Goal: Task Accomplishment & Management: Use online tool/utility

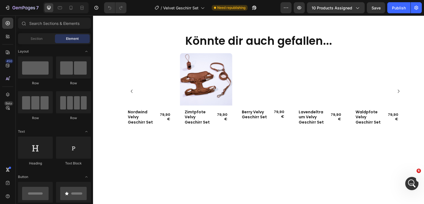
scroll to position [497, 0]
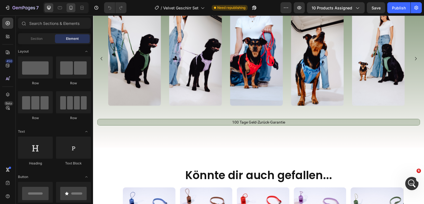
click at [70, 6] on icon at bounding box center [71, 8] width 3 height 4
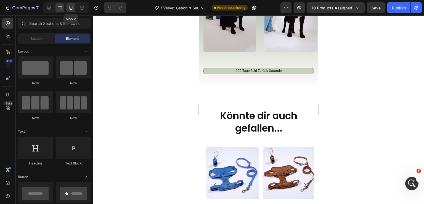
click at [71, 7] on icon at bounding box center [71, 8] width 6 height 6
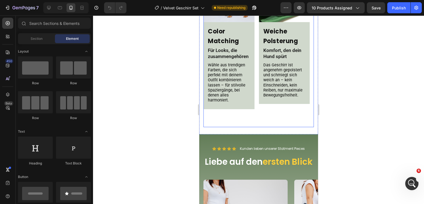
scroll to position [442, 0]
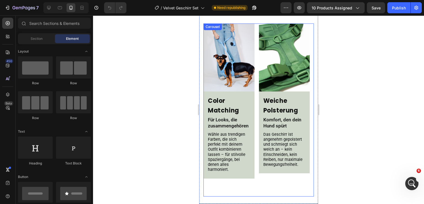
click at [262, 180] on div "Image Weiche Polsterung Heading Komfort, den dein Hund spürt Text Block Das Ges…" at bounding box center [284, 109] width 51 height 173
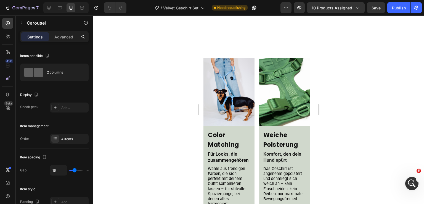
scroll to position [518, 0]
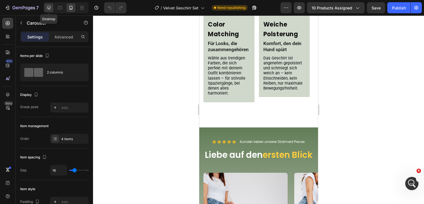
click at [51, 5] on icon at bounding box center [49, 8] width 6 height 6
type input "1200"
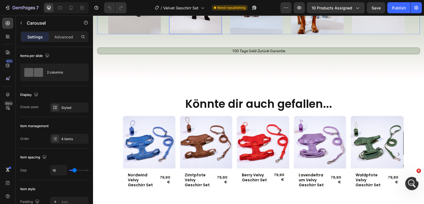
scroll to position [721, 0]
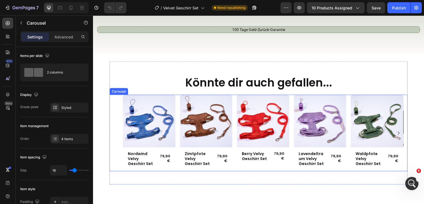
click at [120, 103] on div "Product Images Row Nordwind Velvy Geschirr Set Product Title 79,90€ Product Pri…" at bounding box center [259, 133] width 298 height 77
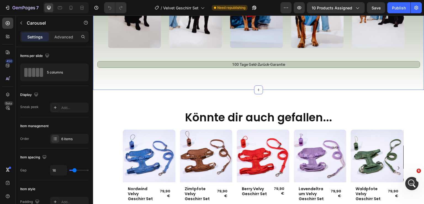
scroll to position [444, 0]
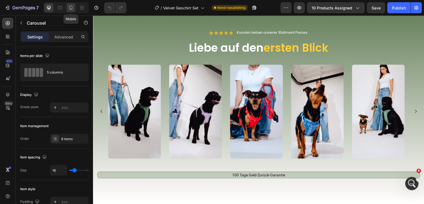
click at [72, 7] on icon at bounding box center [71, 8] width 3 height 4
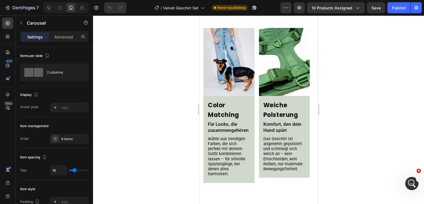
scroll to position [402, 0]
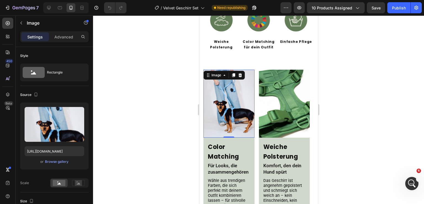
click at [236, 98] on img at bounding box center [228, 104] width 51 height 68
click at [214, 73] on div "Image" at bounding box center [216, 75] width 12 height 5
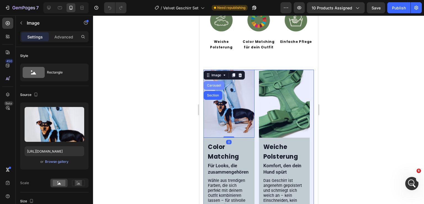
click at [213, 84] on div "Carousel" at bounding box center [214, 85] width 16 height 3
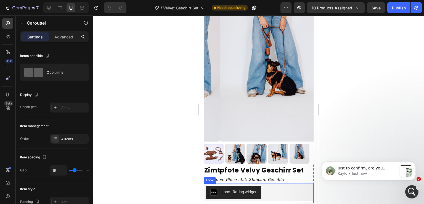
scroll to position [15, 0]
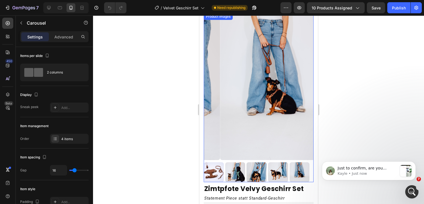
click at [252, 64] on img at bounding box center [275, 86] width 110 height 147
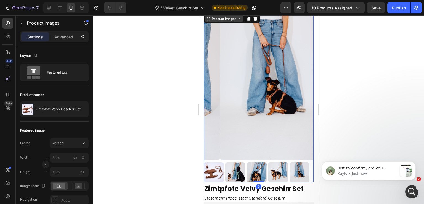
click at [223, 21] on div "Product Images" at bounding box center [224, 18] width 27 height 5
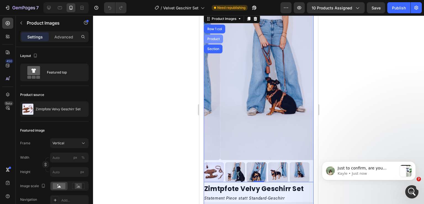
click at [214, 36] on div "Product" at bounding box center [213, 39] width 19 height 9
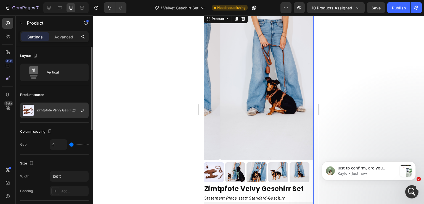
click at [57, 108] on p "Zimtpfote Velvy Geschirr Set" at bounding box center [59, 110] width 45 height 4
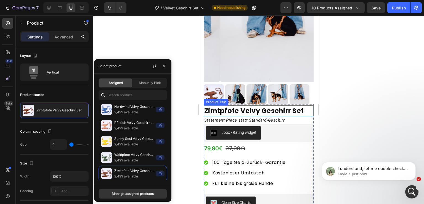
scroll to position [71, 0]
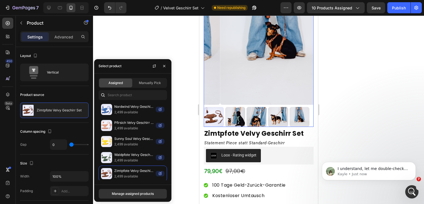
click at [220, 88] on img at bounding box center [275, 31] width 110 height 147
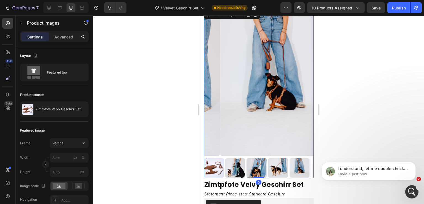
scroll to position [0, 0]
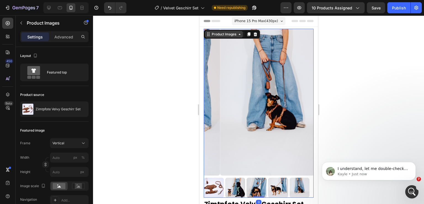
click at [221, 35] on div "Product Images" at bounding box center [224, 34] width 27 height 5
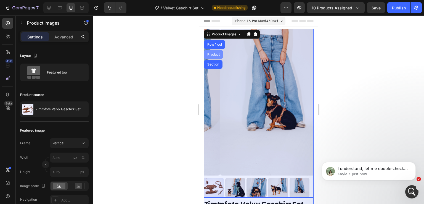
click at [217, 53] on div "Product" at bounding box center [213, 54] width 15 height 3
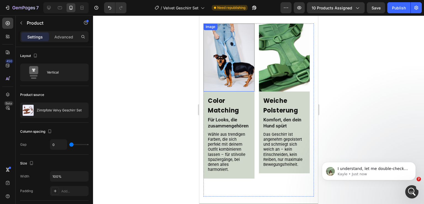
scroll to position [387, 0]
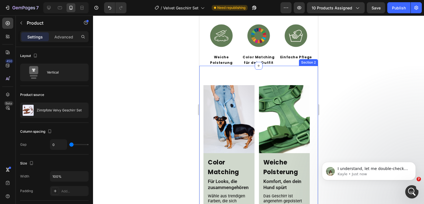
click at [244, 70] on div "Image Color Matching Heading Für Looks, die zusammengehören Text Block Wähle au…" at bounding box center [258, 165] width 119 height 199
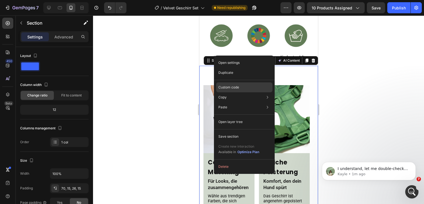
click at [235, 86] on p "Custom code" at bounding box center [229, 87] width 21 height 5
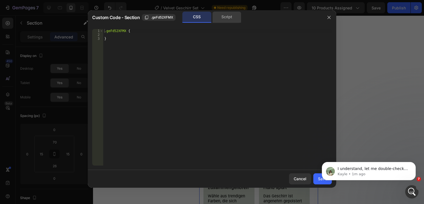
click at [224, 19] on div "Script" at bounding box center [226, 17] width 29 height 11
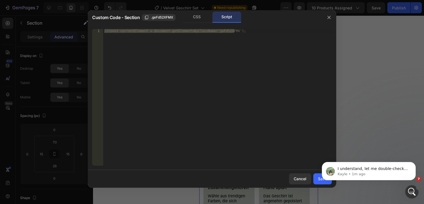
click at [358, 73] on div at bounding box center [212, 102] width 424 height 204
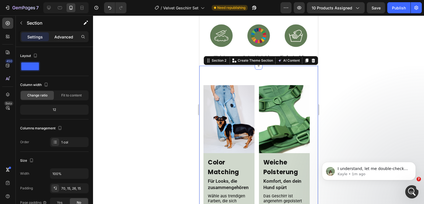
click at [67, 39] on p "Advanced" at bounding box center [63, 37] width 19 height 6
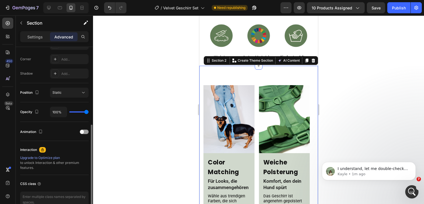
scroll to position [0, 0]
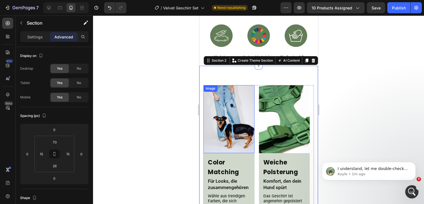
click at [232, 85] on div "Image" at bounding box center [228, 119] width 51 height 68
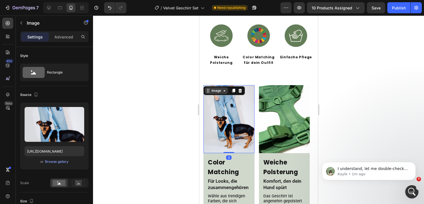
click at [216, 88] on div "Image" at bounding box center [216, 90] width 12 height 5
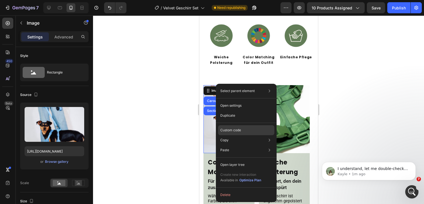
click at [241, 132] on p "Custom code" at bounding box center [230, 130] width 21 height 5
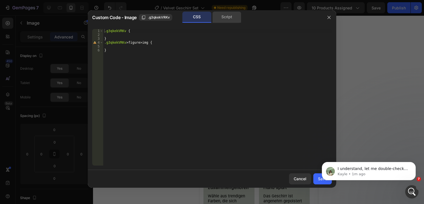
click at [227, 18] on div "Script" at bounding box center [226, 17] width 29 height 11
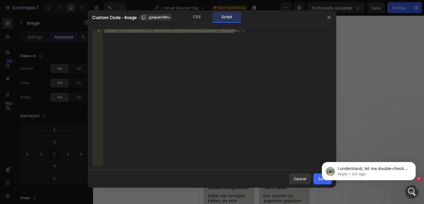
click at [373, 64] on div at bounding box center [212, 102] width 424 height 204
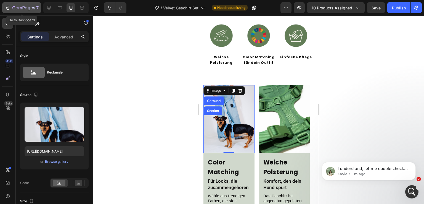
click at [31, 8] on icon "button" at bounding box center [32, 8] width 2 height 2
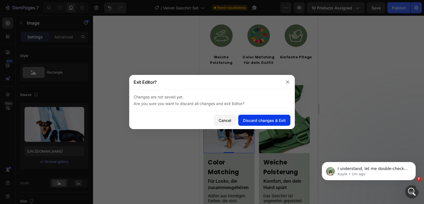
click at [263, 124] on button "Discard changes & Exit" at bounding box center [264, 120] width 52 height 11
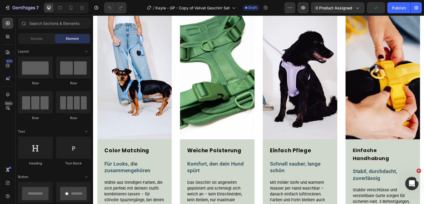
scroll to position [221, 0]
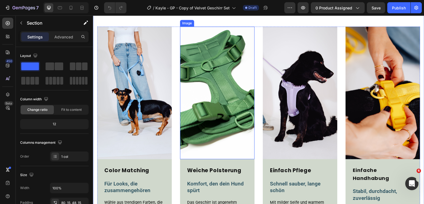
scroll to position [331, 0]
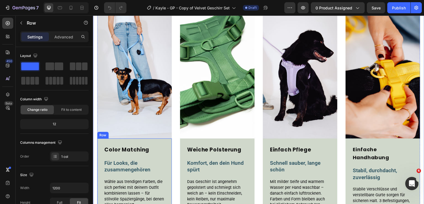
click at [148, 141] on div "Color Matching Heading Für Looks, die zusammengehören Text Block Wähle aus tren…" at bounding box center [134, 177] width 75 height 78
click at [63, 38] on p "Advanced" at bounding box center [63, 37] width 19 height 6
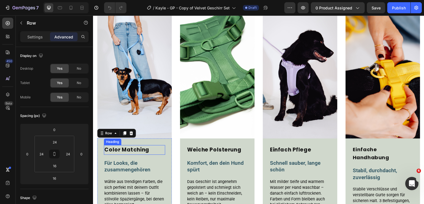
click at [142, 150] on h2 "Color Matching" at bounding box center [134, 149] width 61 height 9
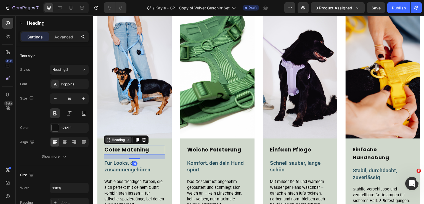
click at [120, 138] on div "Heading" at bounding box center [118, 139] width 15 height 5
click at [60, 38] on p "Advanced" at bounding box center [63, 37] width 19 height 6
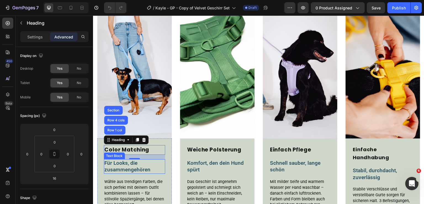
click at [132, 171] on div "Für Looks, die zusammengehören" at bounding box center [134, 166] width 61 height 15
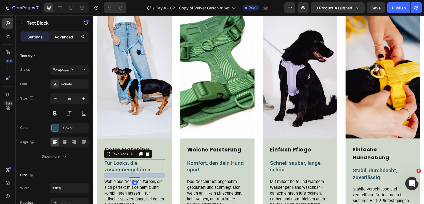
click at [65, 39] on p "Advanced" at bounding box center [63, 37] width 19 height 6
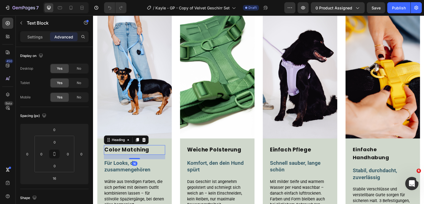
click at [157, 145] on h2 "Color Matching" at bounding box center [134, 149] width 61 height 9
click at [117, 139] on div "Heading" at bounding box center [118, 139] width 15 height 5
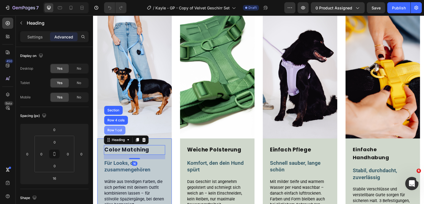
click at [116, 128] on div "Row 1 col" at bounding box center [114, 129] width 17 height 3
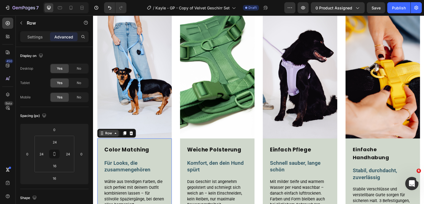
click at [114, 133] on icon at bounding box center [115, 133] width 4 height 4
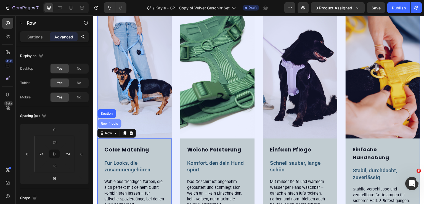
click at [109, 122] on div "Row 4 cols" at bounding box center [109, 123] width 19 height 3
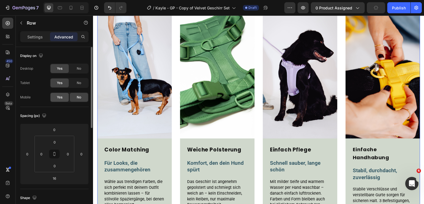
click at [59, 96] on span "Yes" at bounding box center [60, 97] width 6 height 5
click at [73, 5] on div at bounding box center [71, 7] width 9 height 9
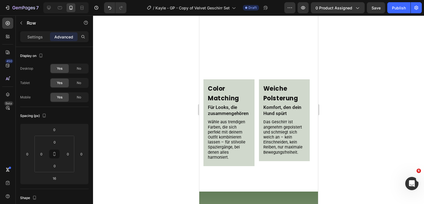
scroll to position [833, 0]
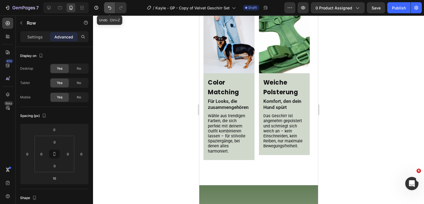
click at [109, 8] on icon "Undo/Redo" at bounding box center [110, 8] width 6 height 6
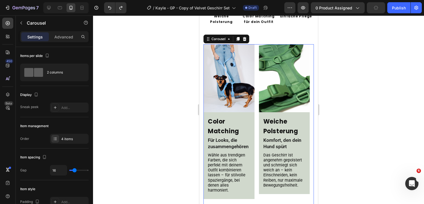
click at [255, 80] on div "Image Color Matching Heading Für Looks, die zusammengehören Text Block Wähle au…" at bounding box center [258, 130] width 110 height 173
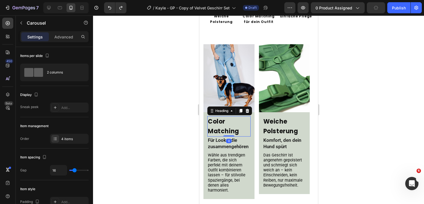
click at [236, 116] on h2 "Color Matching" at bounding box center [228, 126] width 43 height 20
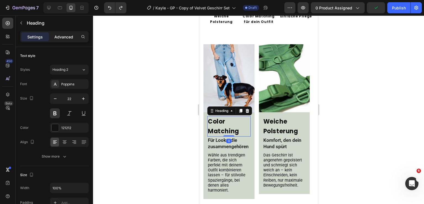
click at [66, 39] on p "Advanced" at bounding box center [63, 37] width 19 height 6
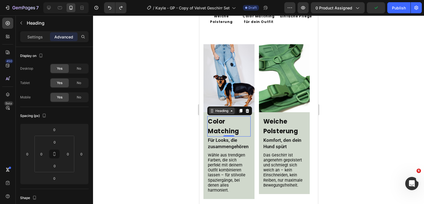
click at [222, 108] on div "Heading" at bounding box center [221, 110] width 15 height 5
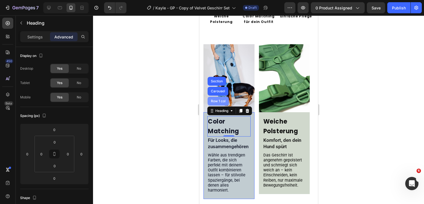
click at [222, 99] on div "Row 1 col" at bounding box center [218, 100] width 17 height 3
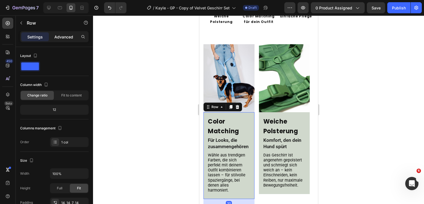
click at [60, 35] on p "Advanced" at bounding box center [63, 37] width 19 height 6
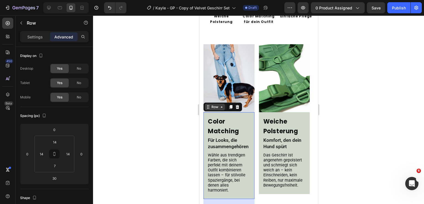
click at [220, 104] on div "Row" at bounding box center [215, 107] width 20 height 7
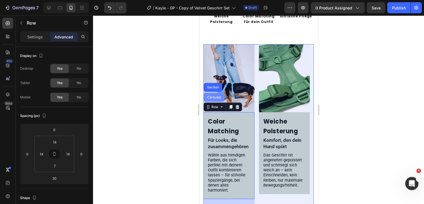
click at [219, 93] on div "Carousel" at bounding box center [214, 97] width 21 height 9
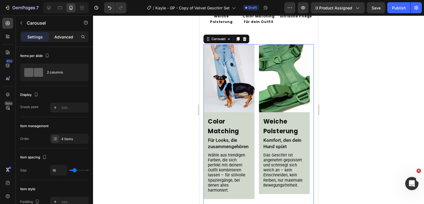
click at [65, 37] on p "Advanced" at bounding box center [63, 37] width 19 height 6
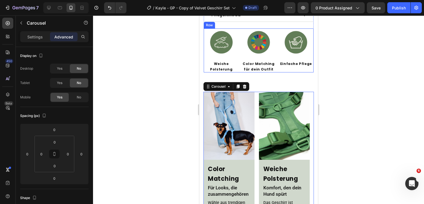
scroll to position [317, 0]
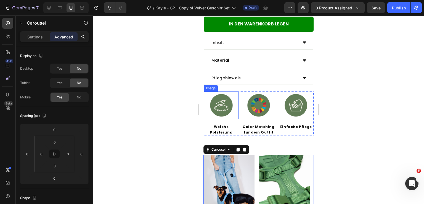
click at [230, 91] on img at bounding box center [221, 105] width 28 height 28
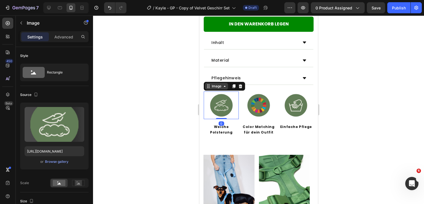
click at [218, 83] on div "Image" at bounding box center [216, 86] width 23 height 7
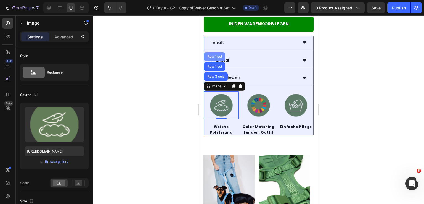
click at [217, 52] on div "Row 1 col" at bounding box center [214, 56] width 21 height 9
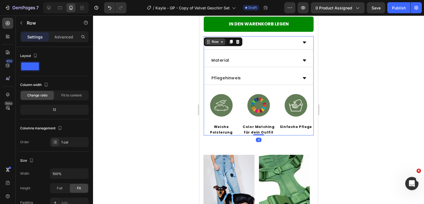
click at [215, 39] on div "Row" at bounding box center [215, 41] width 9 height 5
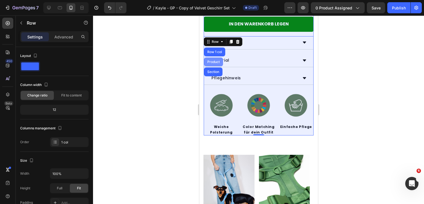
click at [215, 60] on div "Product" at bounding box center [213, 61] width 15 height 3
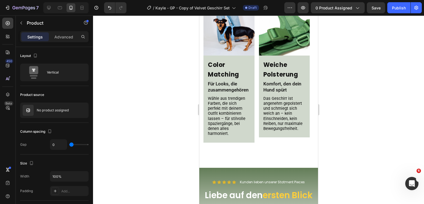
scroll to position [372, 0]
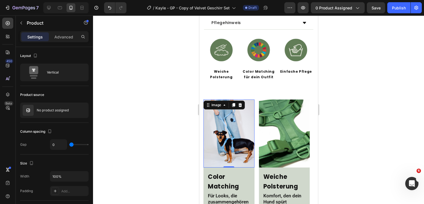
click at [236, 106] on img at bounding box center [228, 133] width 51 height 68
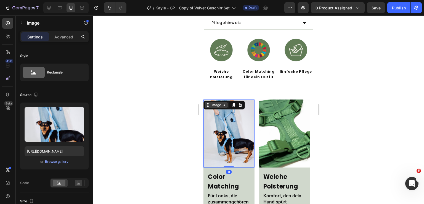
click at [217, 102] on div "Image" at bounding box center [216, 105] width 23 height 7
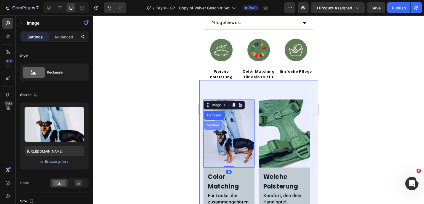
click at [217, 121] on div "Section" at bounding box center [213, 125] width 19 height 9
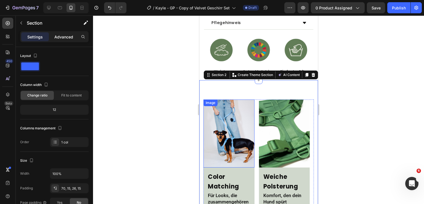
click at [67, 36] on p "Advanced" at bounding box center [63, 37] width 19 height 6
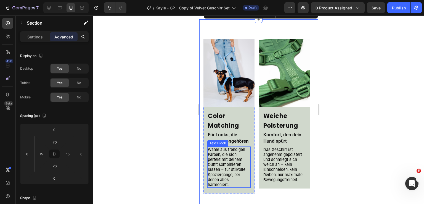
scroll to position [428, 0]
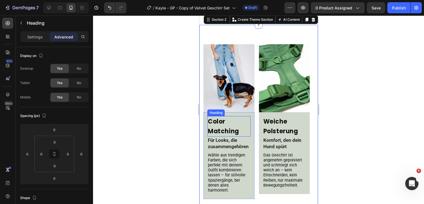
click at [232, 124] on h2 "Color Matching" at bounding box center [228, 126] width 43 height 20
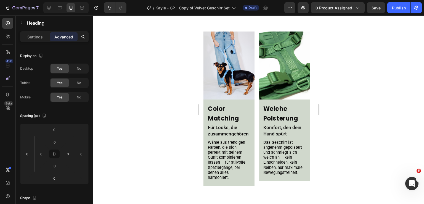
scroll to position [402, 0]
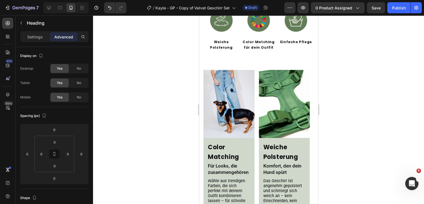
click at [231, 147] on h2 "Color Matching" at bounding box center [228, 152] width 43 height 20
click at [211, 153] on p "Color Matching" at bounding box center [229, 151] width 42 height 19
click at [369, 102] on div at bounding box center [258, 109] width 331 height 188
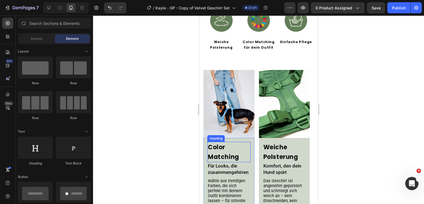
click at [232, 152] on p "Color Matching" at bounding box center [229, 151] width 42 height 19
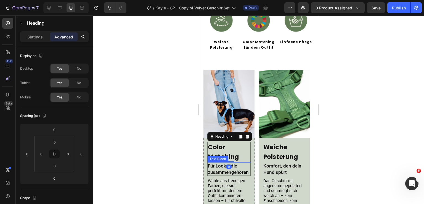
click at [237, 163] on p "Für Looks, die zusammengehören" at bounding box center [229, 169] width 42 height 12
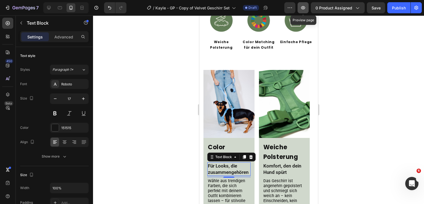
click at [304, 6] on icon "button" at bounding box center [303, 7] width 4 height 3
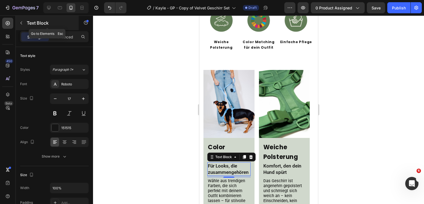
click at [35, 27] on div "Text Block" at bounding box center [47, 23] width 63 height 14
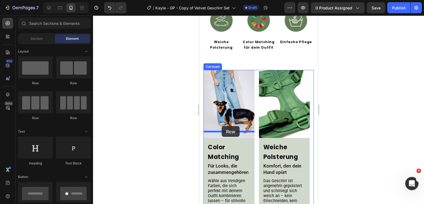
drag, startPoint x: 241, startPoint y: 86, endPoint x: 222, endPoint y: 126, distance: 44.9
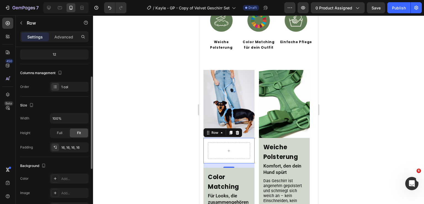
scroll to position [149, 0]
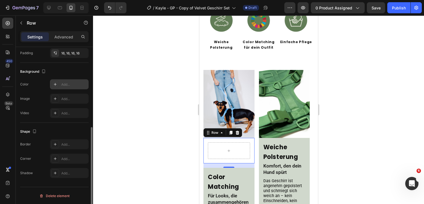
click at [65, 85] on div "Add..." at bounding box center [74, 84] width 26 height 5
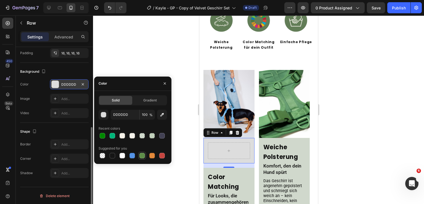
click at [141, 154] on div at bounding box center [143, 156] width 6 height 6
type input "5E8E49"
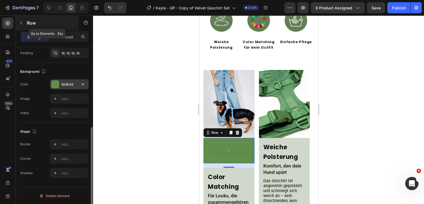
click at [26, 22] on div "Row" at bounding box center [47, 23] width 63 height 14
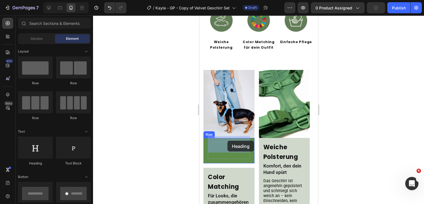
drag, startPoint x: 242, startPoint y: 169, endPoint x: 215, endPoint y: 143, distance: 37.5
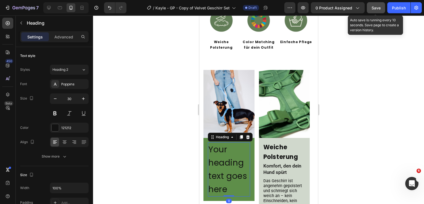
click at [374, 7] on span "Save" at bounding box center [376, 8] width 9 height 5
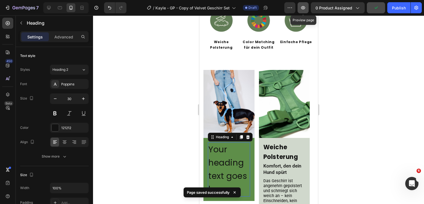
click at [302, 9] on icon "button" at bounding box center [304, 8] width 6 height 6
click at [301, 9] on button "button" at bounding box center [303, 7] width 11 height 11
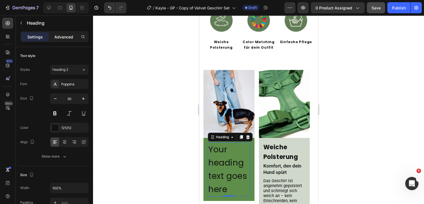
click at [73, 37] on p "Advanced" at bounding box center [63, 37] width 19 height 6
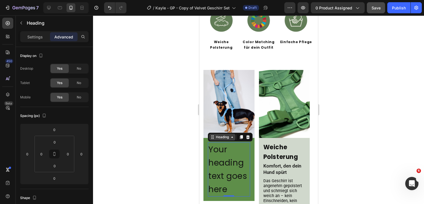
click at [222, 135] on div "Heading" at bounding box center [222, 137] width 15 height 5
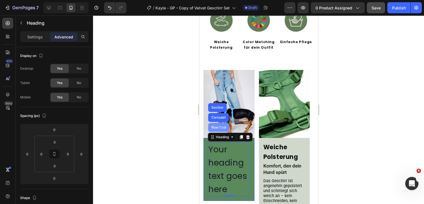
click at [226, 126] on div "Row 1 col" at bounding box center [218, 127] width 17 height 3
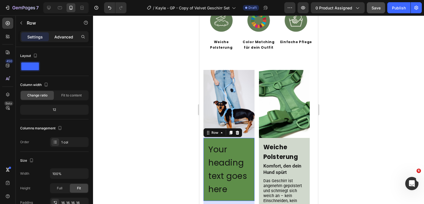
click at [64, 40] on div "Advanced" at bounding box center [64, 36] width 28 height 9
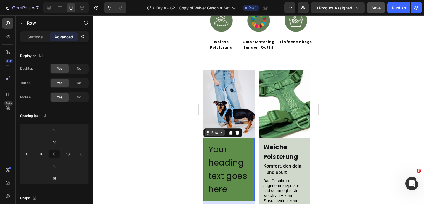
click at [214, 130] on div "Row" at bounding box center [214, 132] width 9 height 5
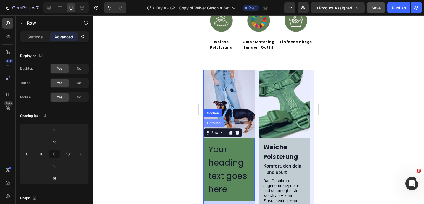
click at [215, 121] on div "Carousel" at bounding box center [214, 122] width 16 height 3
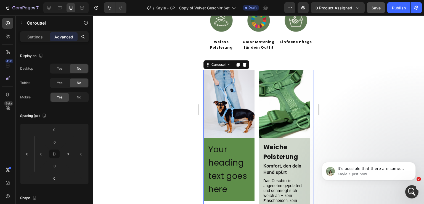
scroll to position [0, 0]
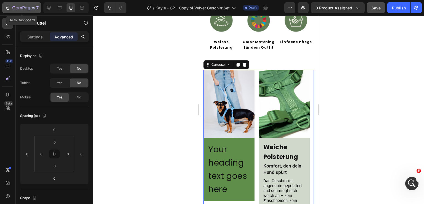
click at [12, 8] on div "7" at bounding box center [22, 7] width 34 height 7
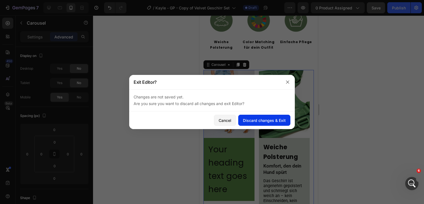
click at [271, 116] on button "Discard changes & Exit" at bounding box center [264, 120] width 52 height 11
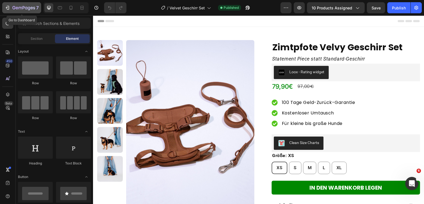
click at [30, 6] on icon "button" at bounding box center [23, 8] width 23 height 5
